Goal: Information Seeking & Learning: Learn about a topic

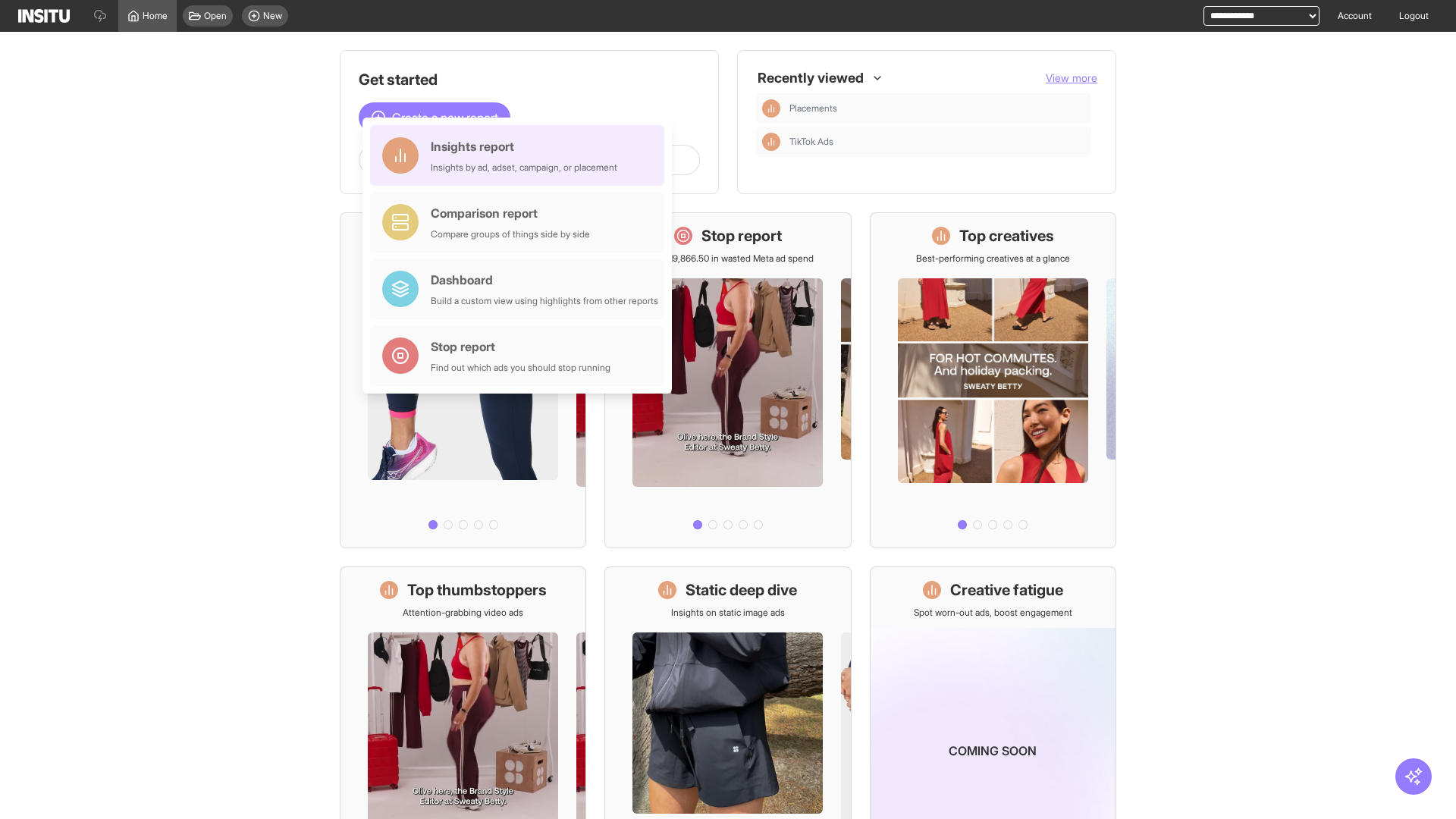
click at [521, 156] on div "Insights report Insights by ad, adset, campaign, or placement" at bounding box center [524, 156] width 186 height 37
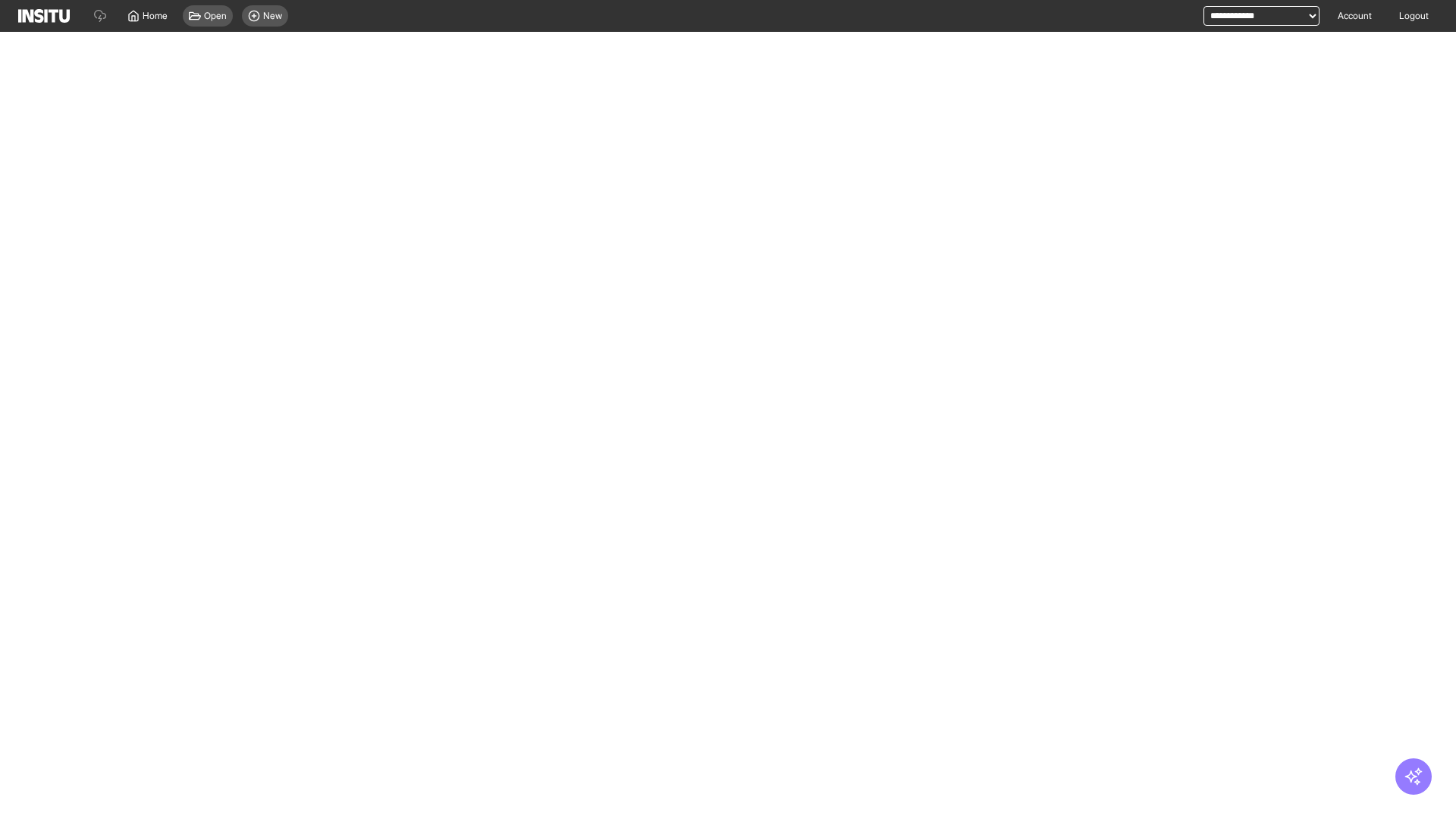
select select "**"
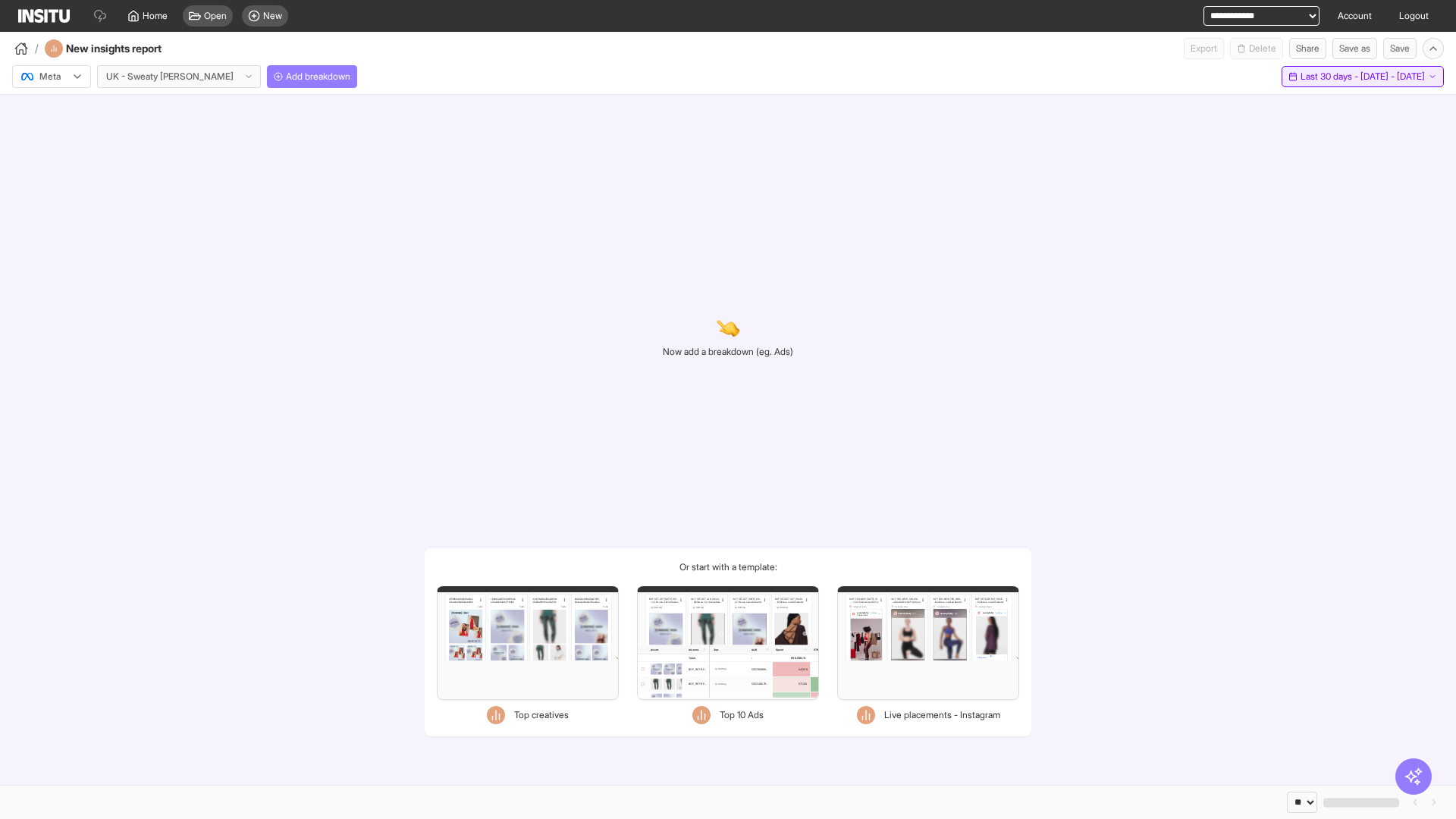
click at [1334, 77] on span "Last 30 days - [DATE] - [DATE]" at bounding box center [1362, 77] width 124 height 12
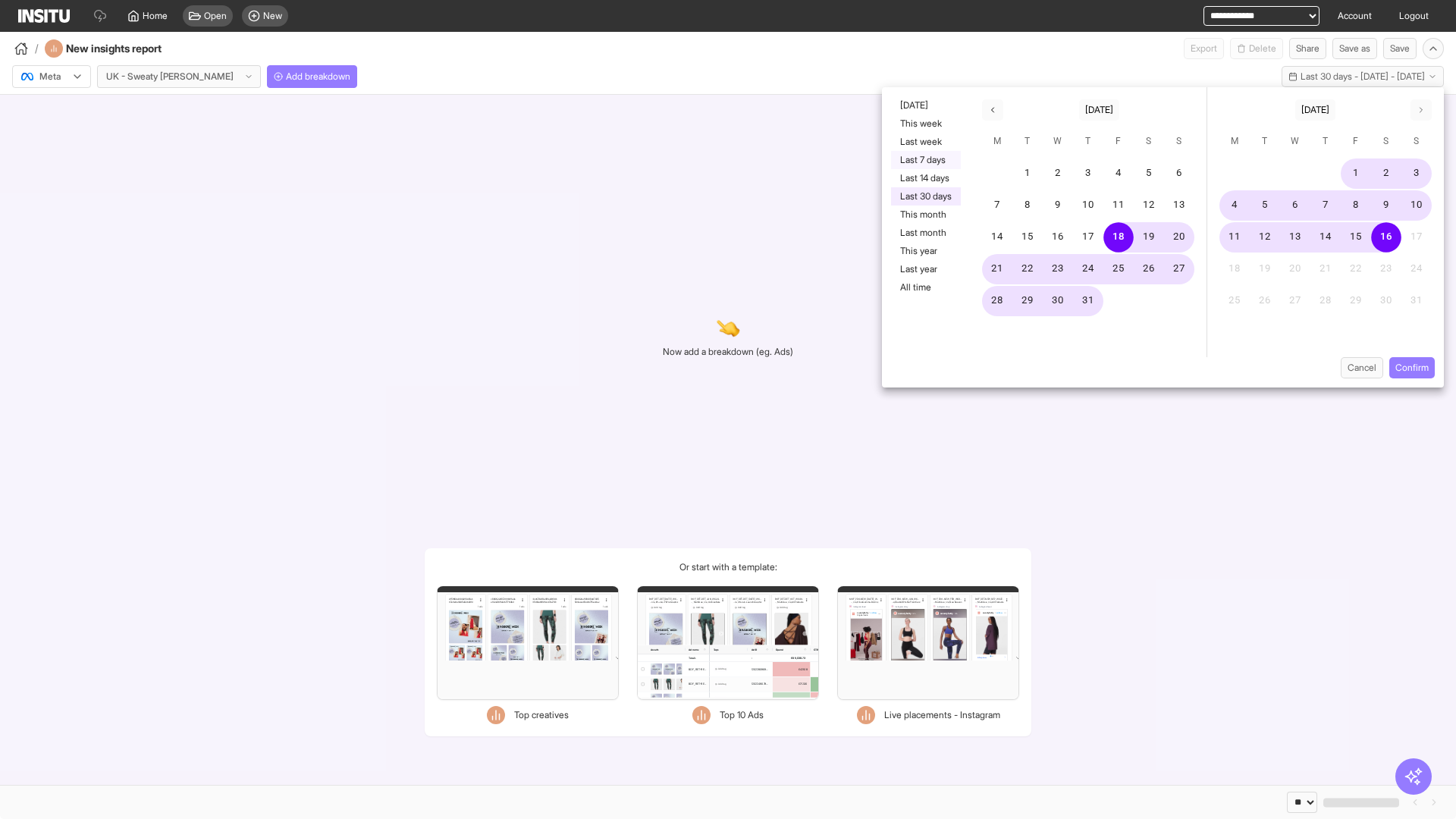
click at [924, 160] on button "Last 7 days" at bounding box center [926, 160] width 70 height 18
